Goal: Find specific page/section: Find specific page/section

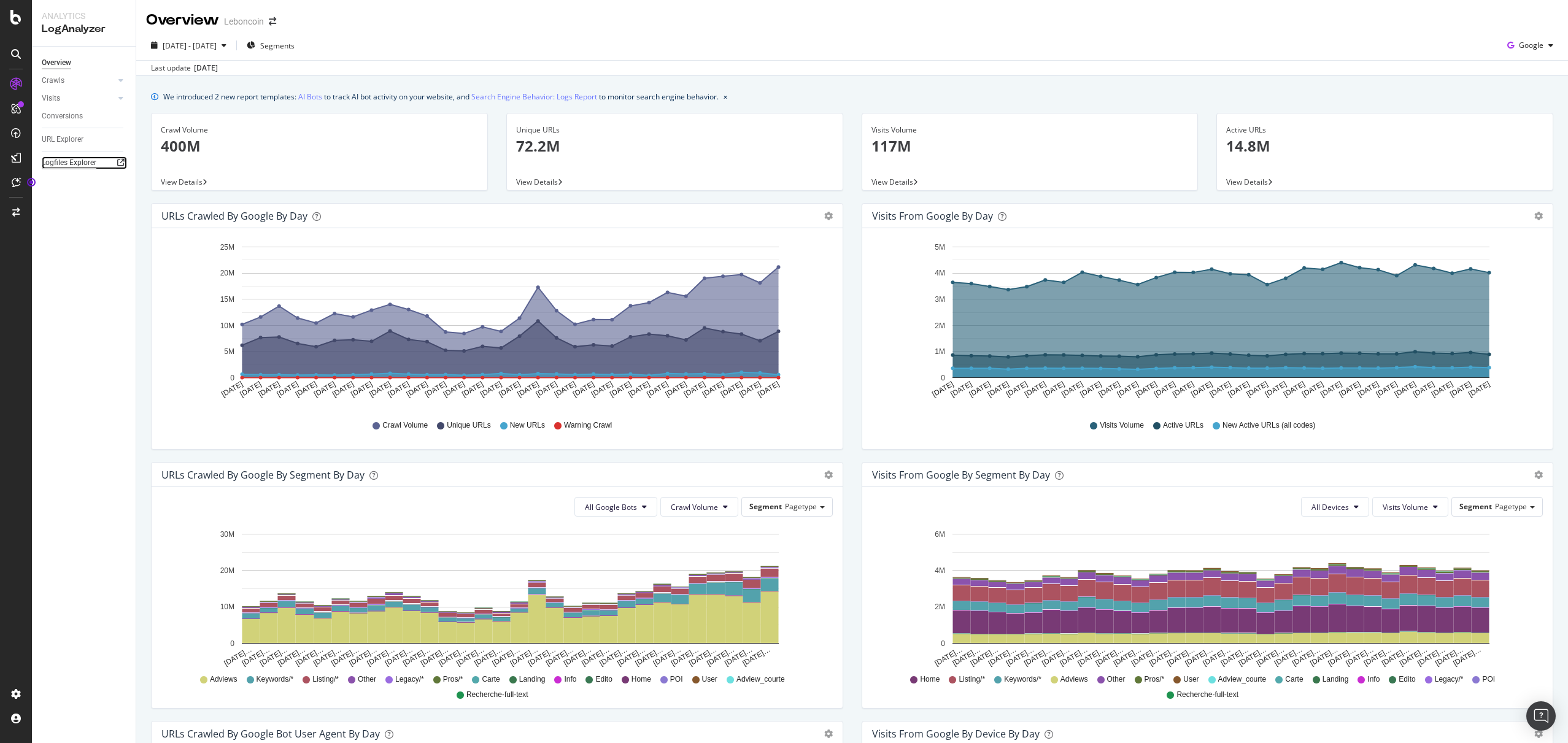
click at [78, 159] on div "Logfiles Explorer" at bounding box center [69, 163] width 55 height 13
